Goal: Obtain resource: Obtain resource

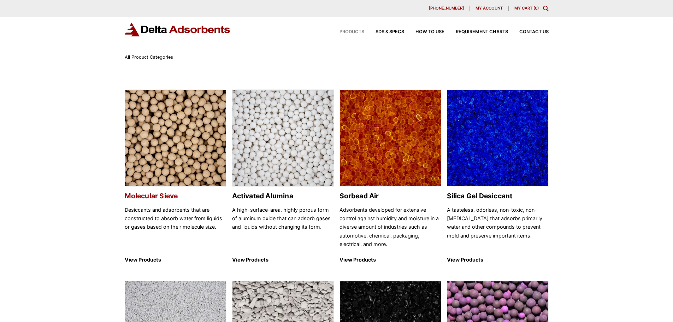
click at [166, 129] on img at bounding box center [175, 138] width 101 height 97
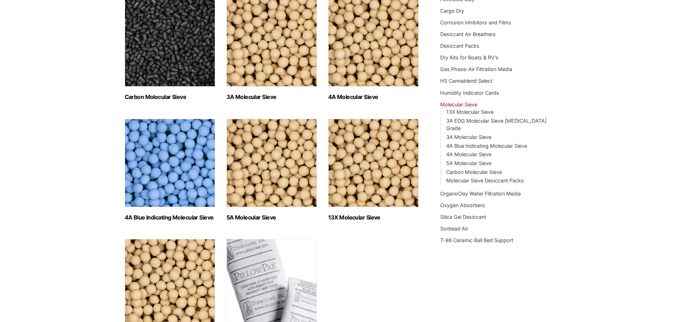
scroll to position [177, 0]
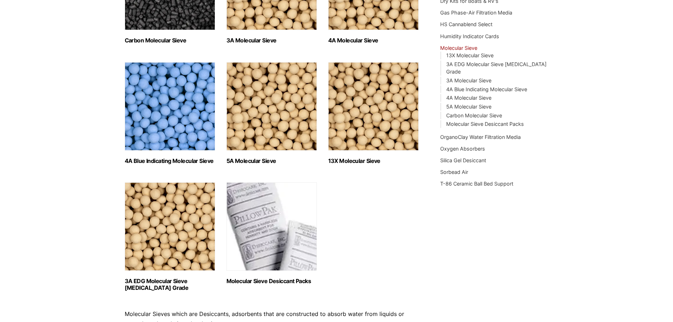
click at [369, 132] on img "Visit product category 13X Molecular Sieve" at bounding box center [373, 106] width 90 height 88
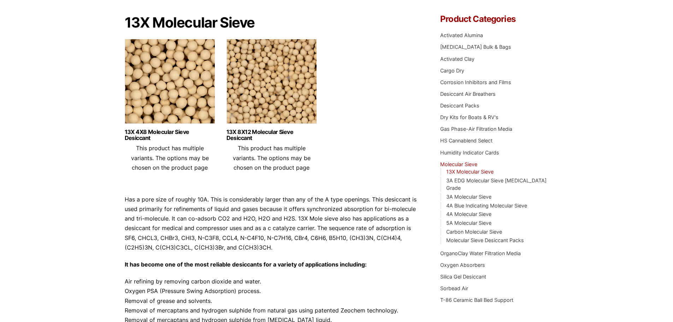
scroll to position [71, 0]
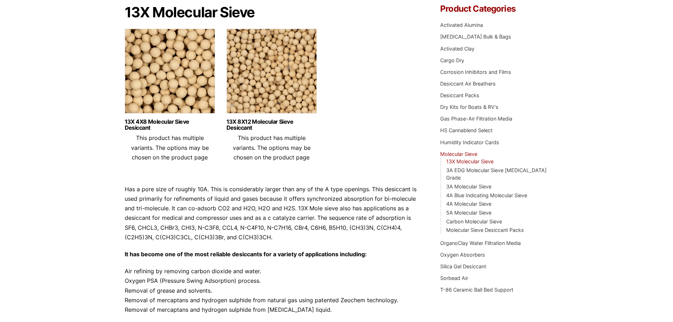
click at [178, 84] on img at bounding box center [170, 73] width 90 height 88
click at [278, 87] on img at bounding box center [272, 73] width 90 height 88
click at [146, 80] on img at bounding box center [170, 73] width 90 height 88
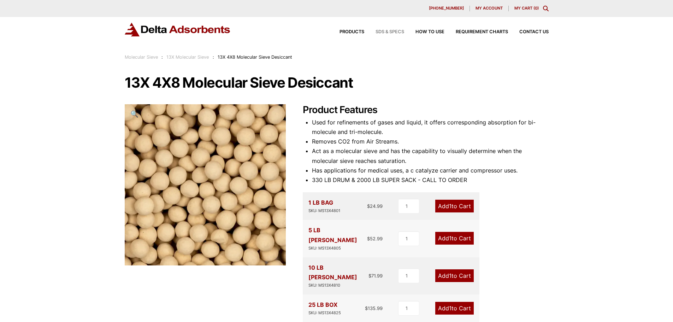
click at [380, 33] on span "SDS & SPECS" at bounding box center [390, 32] width 29 height 5
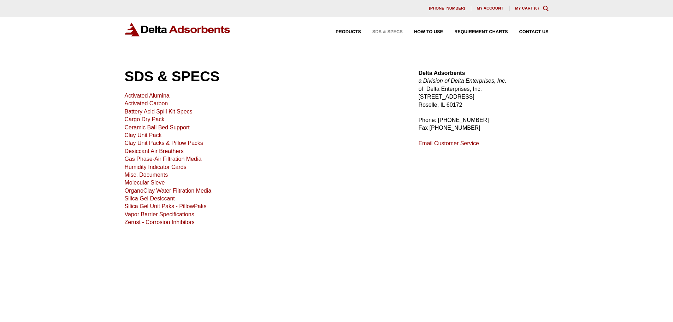
click at [158, 183] on link "Molecular Sieve" at bounding box center [145, 183] width 40 height 6
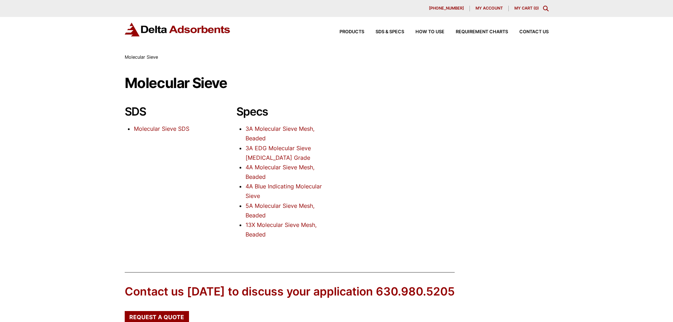
click at [154, 129] on link "Molecular Sieve SDS" at bounding box center [161, 128] width 55 height 7
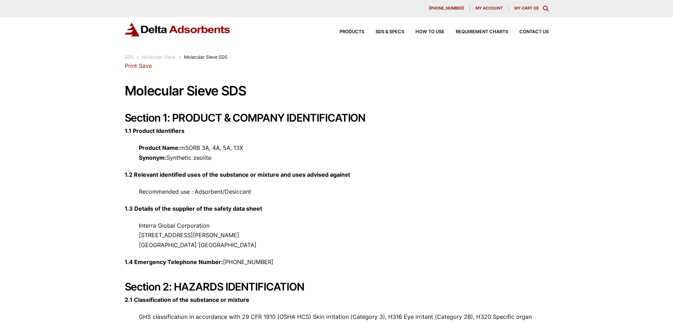
click at [131, 65] on link "Print" at bounding box center [131, 65] width 12 height 7
